Goal: Use online tool/utility

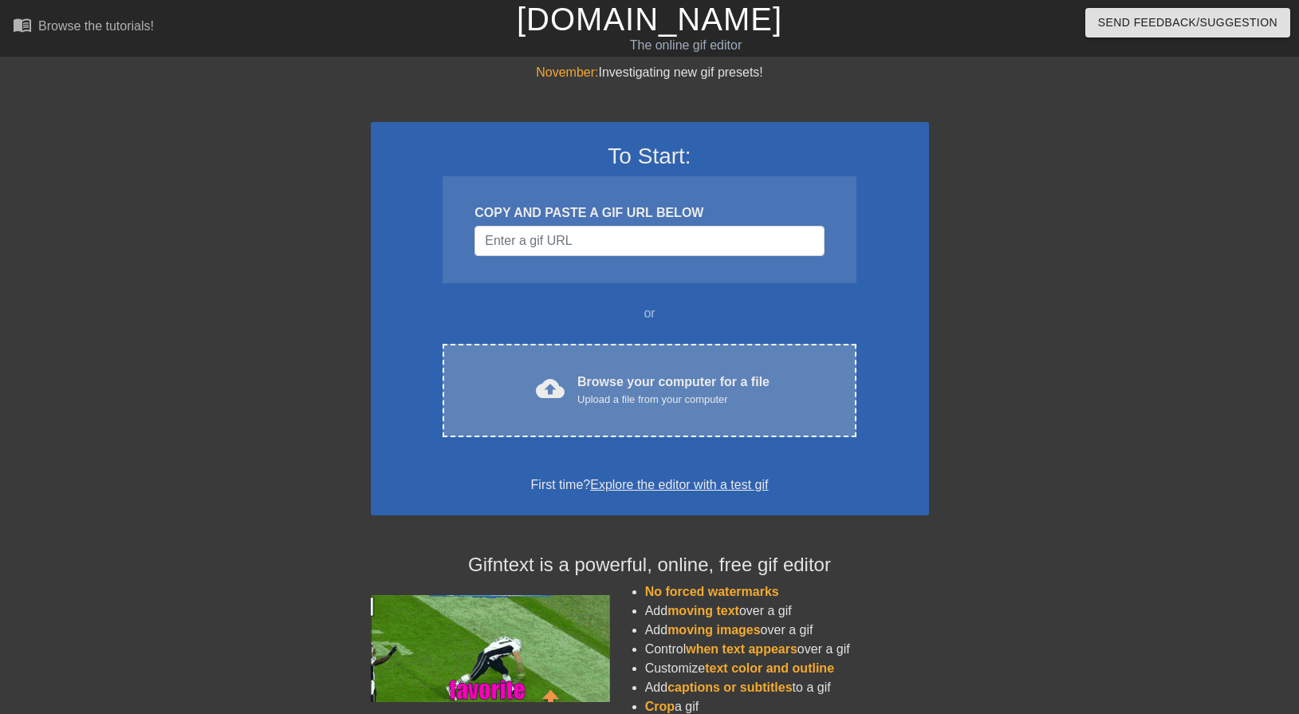
click at [623, 405] on div "Upload a file from your computer" at bounding box center [673, 399] width 192 height 16
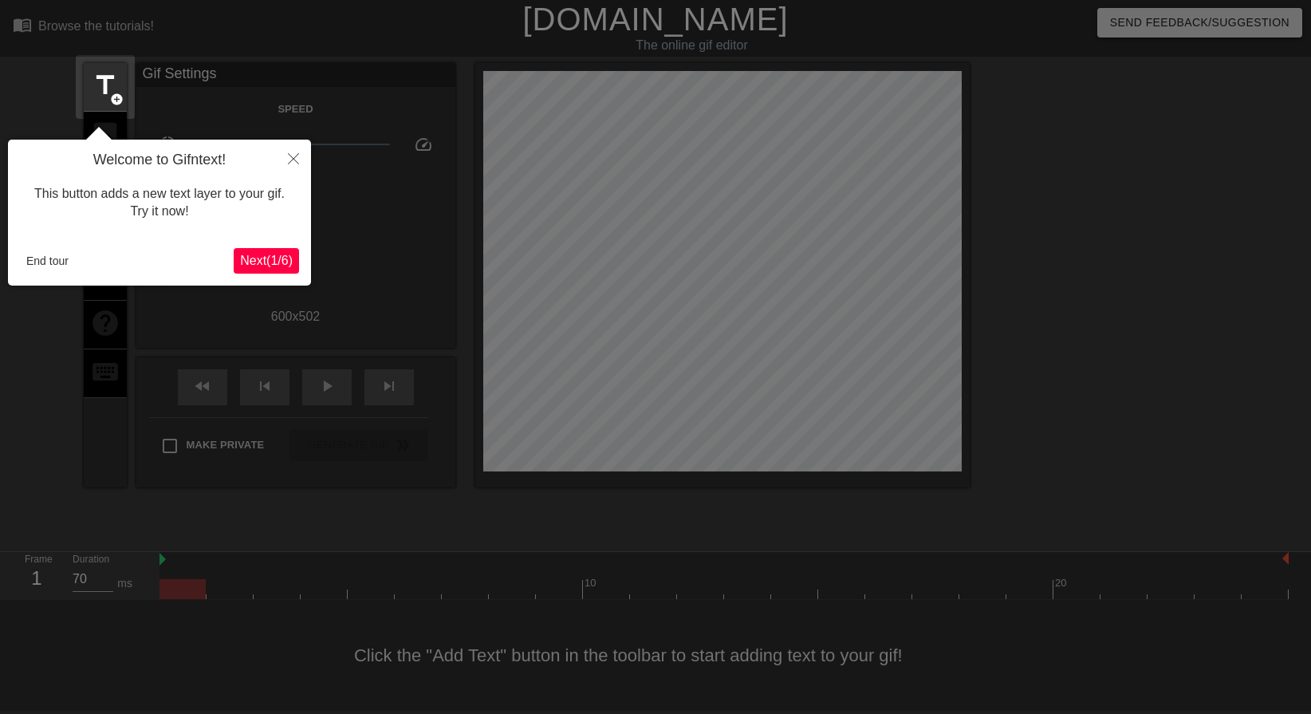
click at [1115, 653] on div at bounding box center [655, 357] width 1311 height 714
click at [268, 254] on span "Next ( 1 / 6 )" at bounding box center [266, 261] width 53 height 14
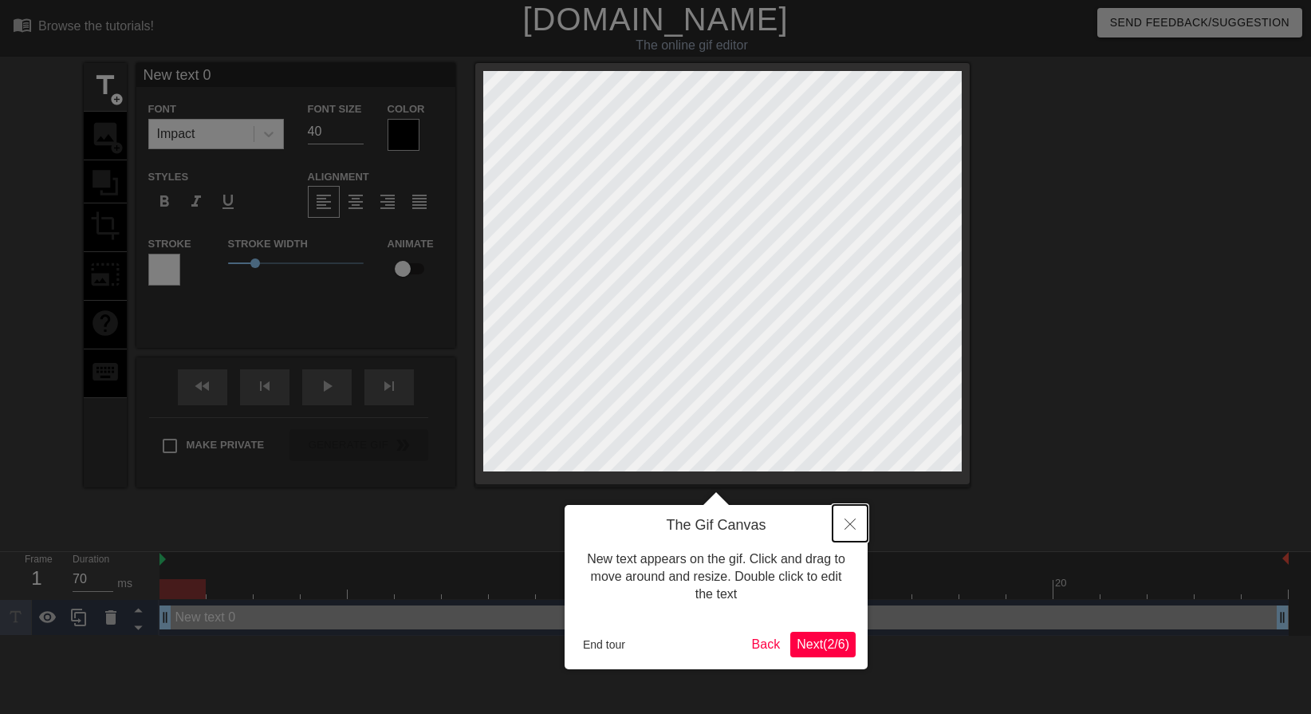
click at [855, 518] on button "Close" at bounding box center [849, 523] width 35 height 37
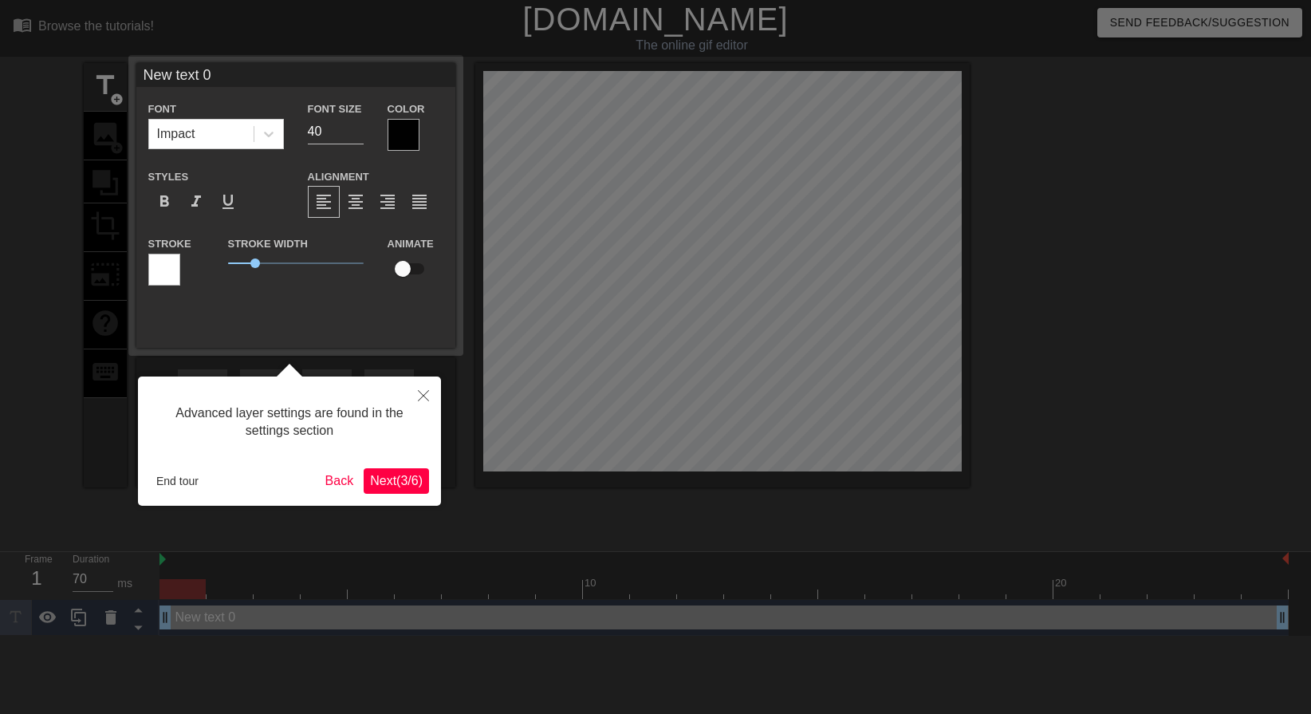
click at [411, 461] on div "Advanced layer settings are found in the settings section End tour Back Next ( …" at bounding box center [289, 440] width 303 height 129
click at [427, 404] on button "Close" at bounding box center [423, 394] width 35 height 37
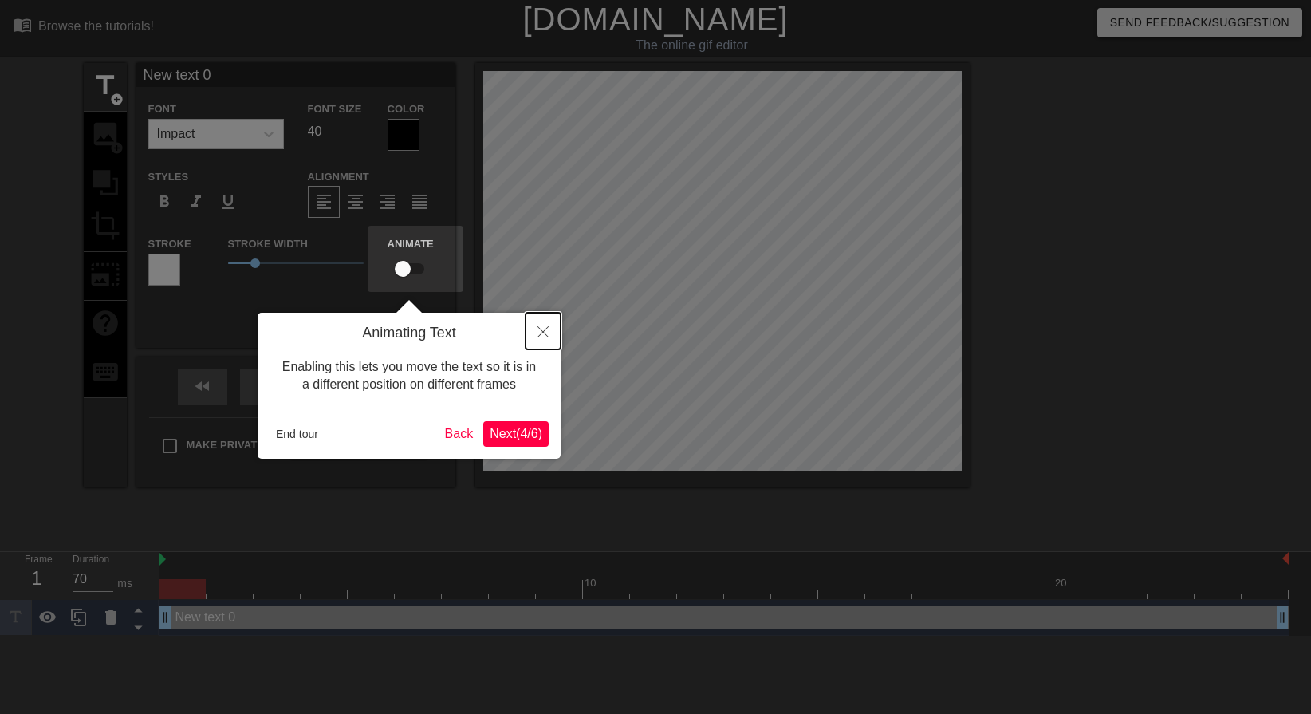
click at [534, 338] on button "Close" at bounding box center [542, 331] width 35 height 37
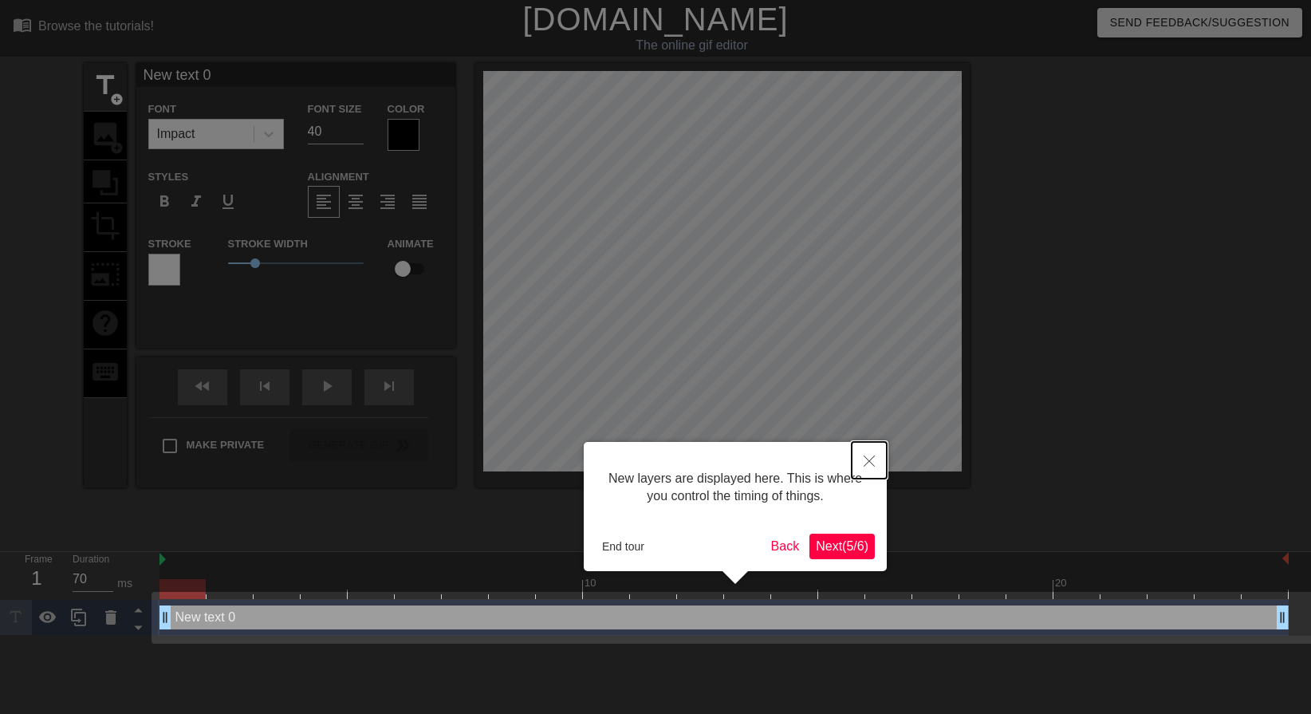
click at [872, 457] on icon "Close" at bounding box center [868, 460] width 11 height 11
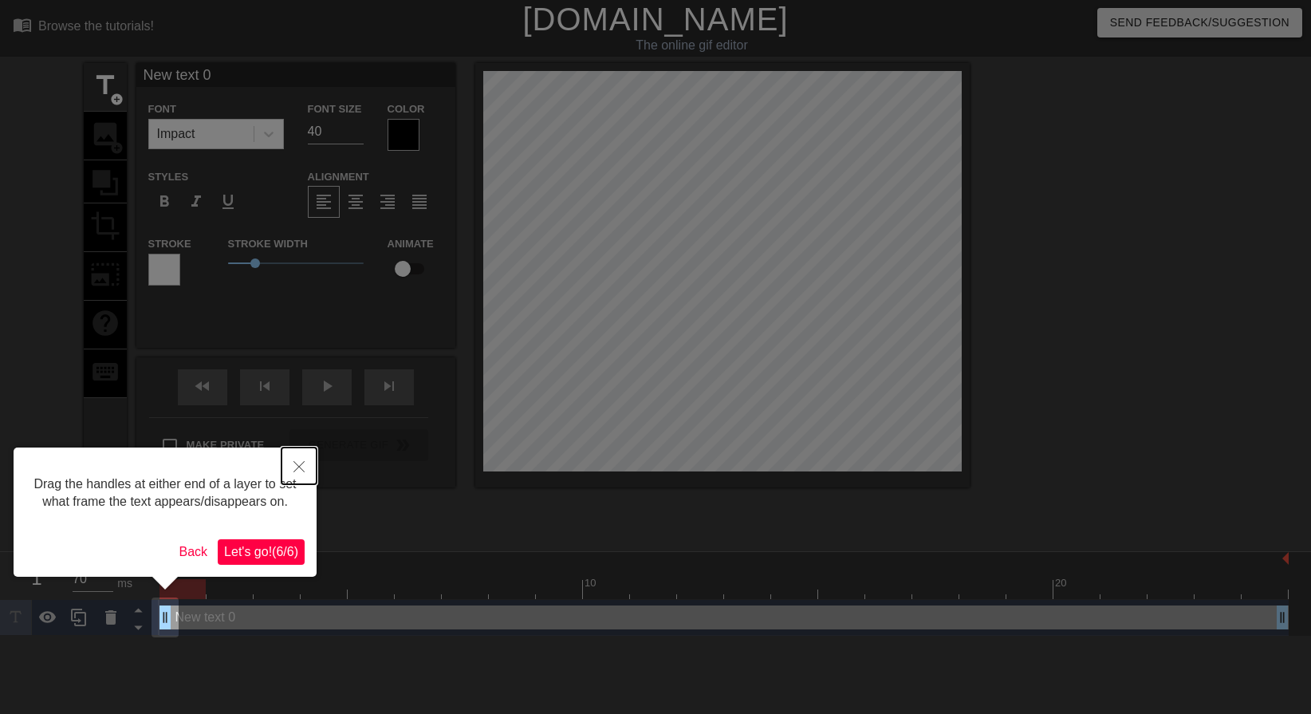
click at [304, 462] on icon "Close" at bounding box center [298, 466] width 11 height 11
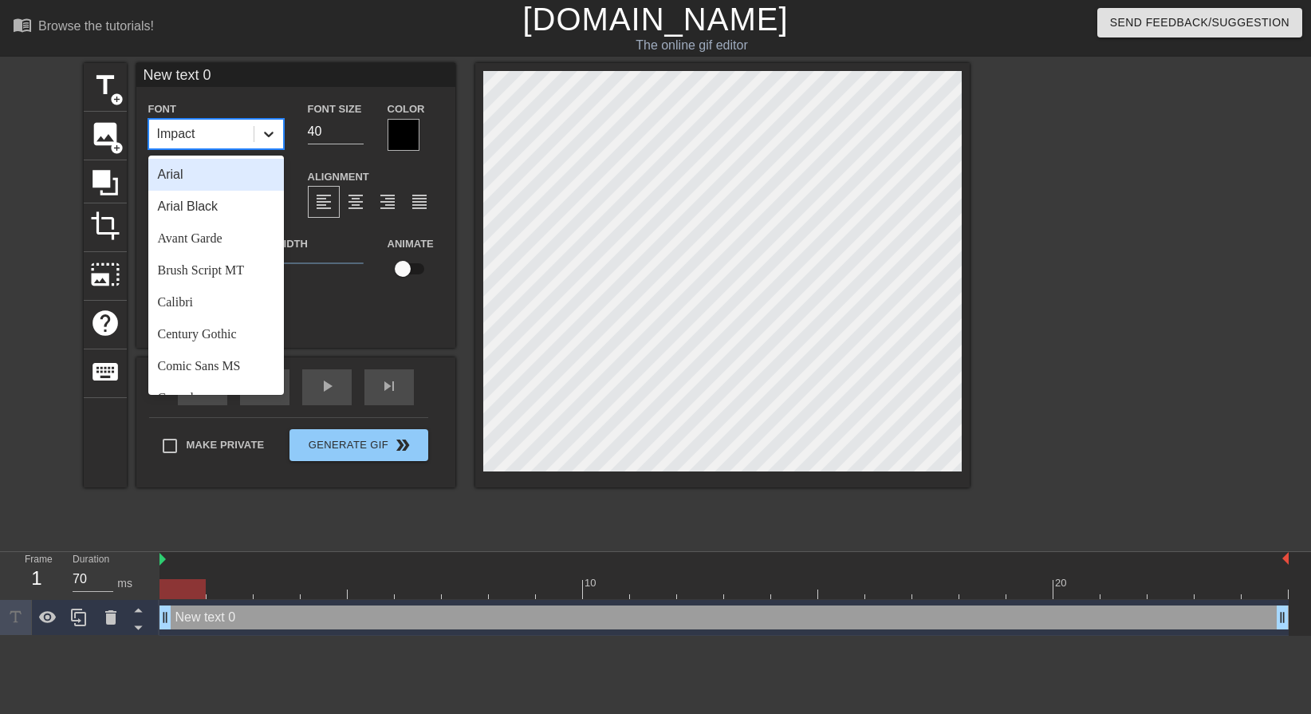
click at [266, 147] on div at bounding box center [268, 134] width 29 height 29
